Goal: Information Seeking & Learning: Learn about a topic

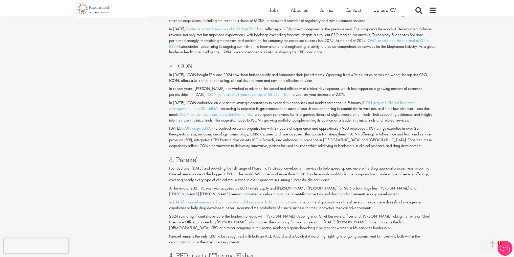
scroll to position [405, 0]
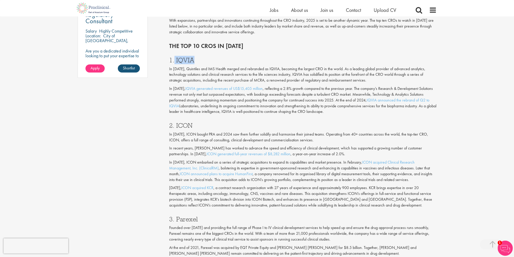
drag, startPoint x: 211, startPoint y: 58, endPoint x: 174, endPoint y: 59, distance: 37.2
click at [174, 59] on h3 "1. IQVIA" at bounding box center [303, 60] width 268 height 7
copy h3 "IQVIA"
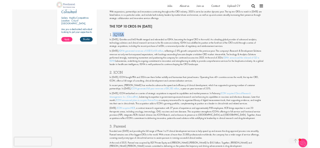
scroll to position [411, 0]
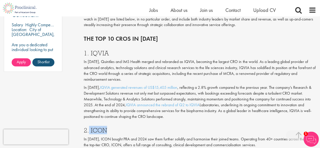
drag, startPoint x: 124, startPoint y: 125, endPoint x: 89, endPoint y: 123, distance: 35.5
click at [89, 127] on h3 "2. ICON" at bounding box center [200, 130] width 232 height 7
copy h3 "ICON"
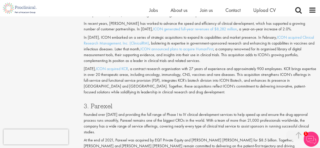
scroll to position [563, 0]
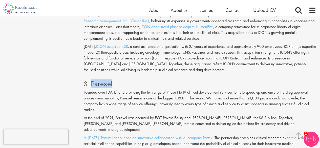
drag, startPoint x: 115, startPoint y: 78, endPoint x: 91, endPoint y: 76, distance: 24.3
click at [91, 80] on h3 "3. Parexel" at bounding box center [200, 83] width 232 height 7
copy h3 "Parexel"
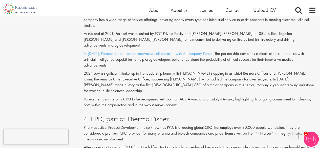
scroll to position [664, 0]
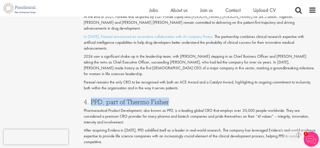
drag, startPoint x: 172, startPoint y: 80, endPoint x: 91, endPoint y: 77, distance: 81.0
click at [91, 99] on h3 "4. PPD, part of Thermo Fisher" at bounding box center [200, 102] width 232 height 7
copy h3 "PPD, part of [PERSON_NAME]"
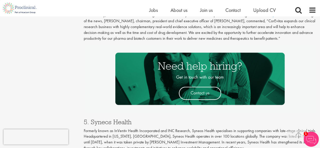
scroll to position [841, 0]
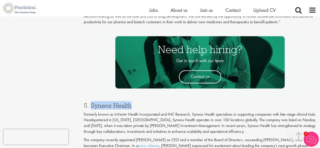
drag, startPoint x: 136, startPoint y: 83, endPoint x: 90, endPoint y: 83, distance: 45.5
click at [90, 102] on h3 "5. Syneos Health" at bounding box center [200, 105] width 232 height 7
copy h3 "Syneos Health"
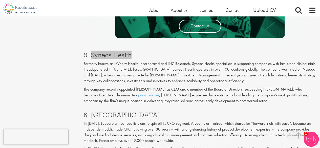
scroll to position [993, 0]
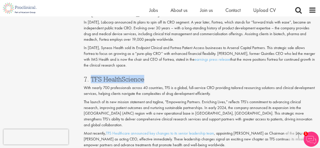
drag, startPoint x: 151, startPoint y: 58, endPoint x: 91, endPoint y: 58, distance: 60.2
click at [91, 76] on h3 "7. TFS HealthScience" at bounding box center [200, 79] width 232 height 7
copy h3 "TFS HealthScience"
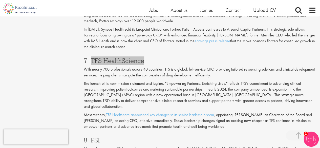
scroll to position [1043, 0]
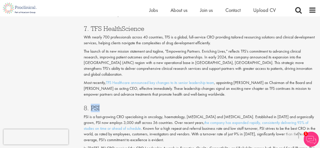
drag, startPoint x: 110, startPoint y: 75, endPoint x: 91, endPoint y: 77, distance: 19.3
click at [91, 100] on div "8. PSI PSI is a fast-growing CRO specialising in oncology, haematology, [MEDICA…" at bounding box center [200, 133] width 240 height 66
copy h3 "PSI"
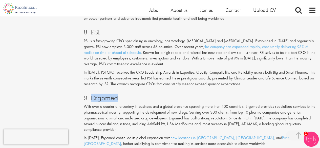
drag, startPoint x: 125, startPoint y: 71, endPoint x: 91, endPoint y: 70, distance: 33.7
click at [91, 95] on h3 "9. Ergomed" at bounding box center [200, 98] width 232 height 7
copy h3 "Ergomed"
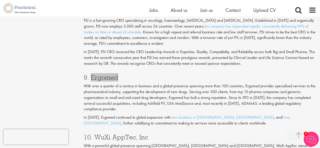
scroll to position [1170, 0]
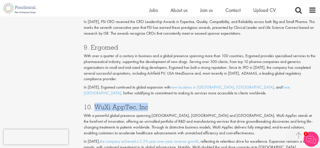
drag, startPoint x: 154, startPoint y: 78, endPoint x: 97, endPoint y: 73, distance: 57.9
click at [97, 99] on div "10. WuXi AppTec, Inc With a powerful global presence spanning [GEOGRAPHIC_DATA]…" at bounding box center [200, 144] width 240 height 91
copy h3 "WuXi AppTec, Inc"
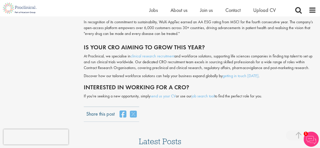
scroll to position [1398, 0]
